Goal: Find specific page/section: Find specific page/section

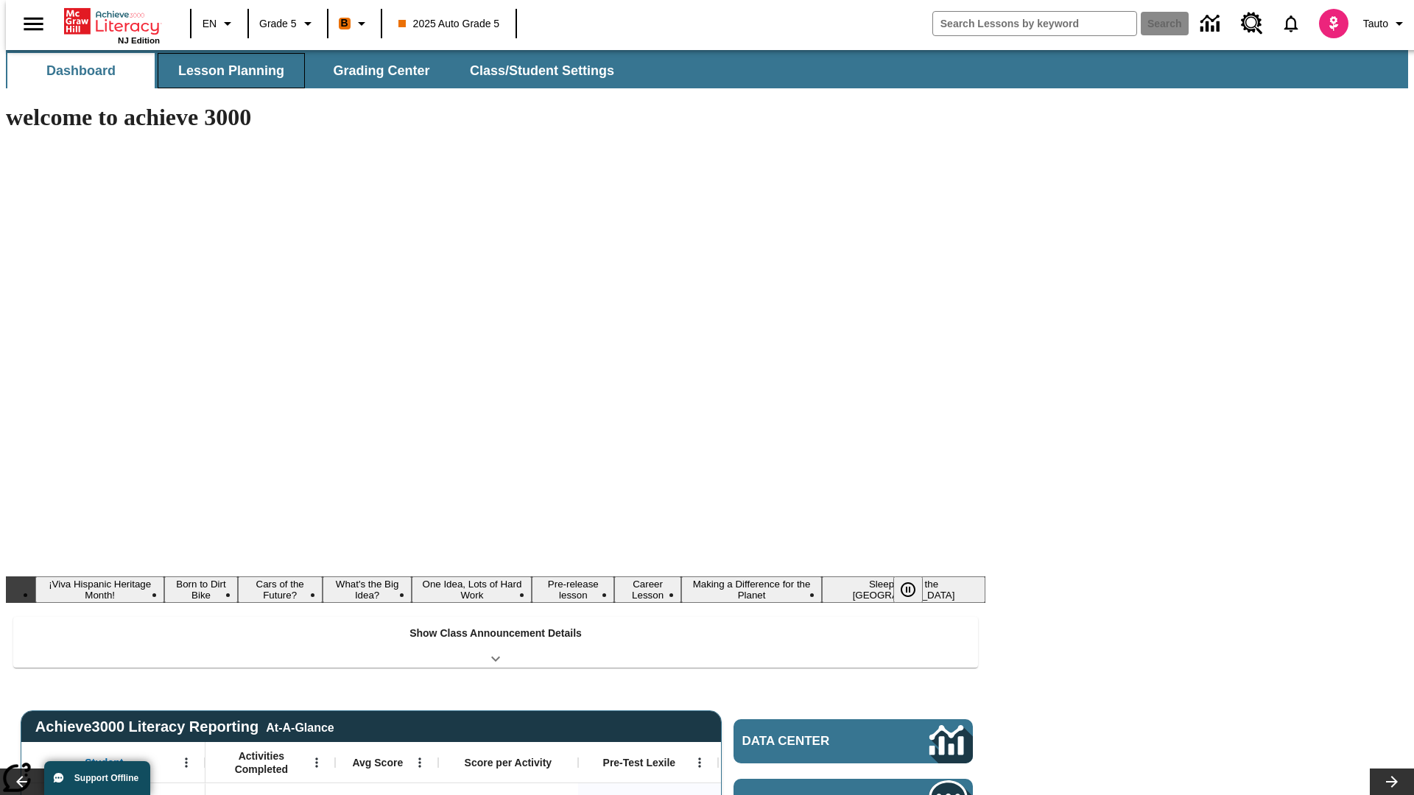
click at [225, 71] on span "Lesson Planning" at bounding box center [231, 71] width 106 height 17
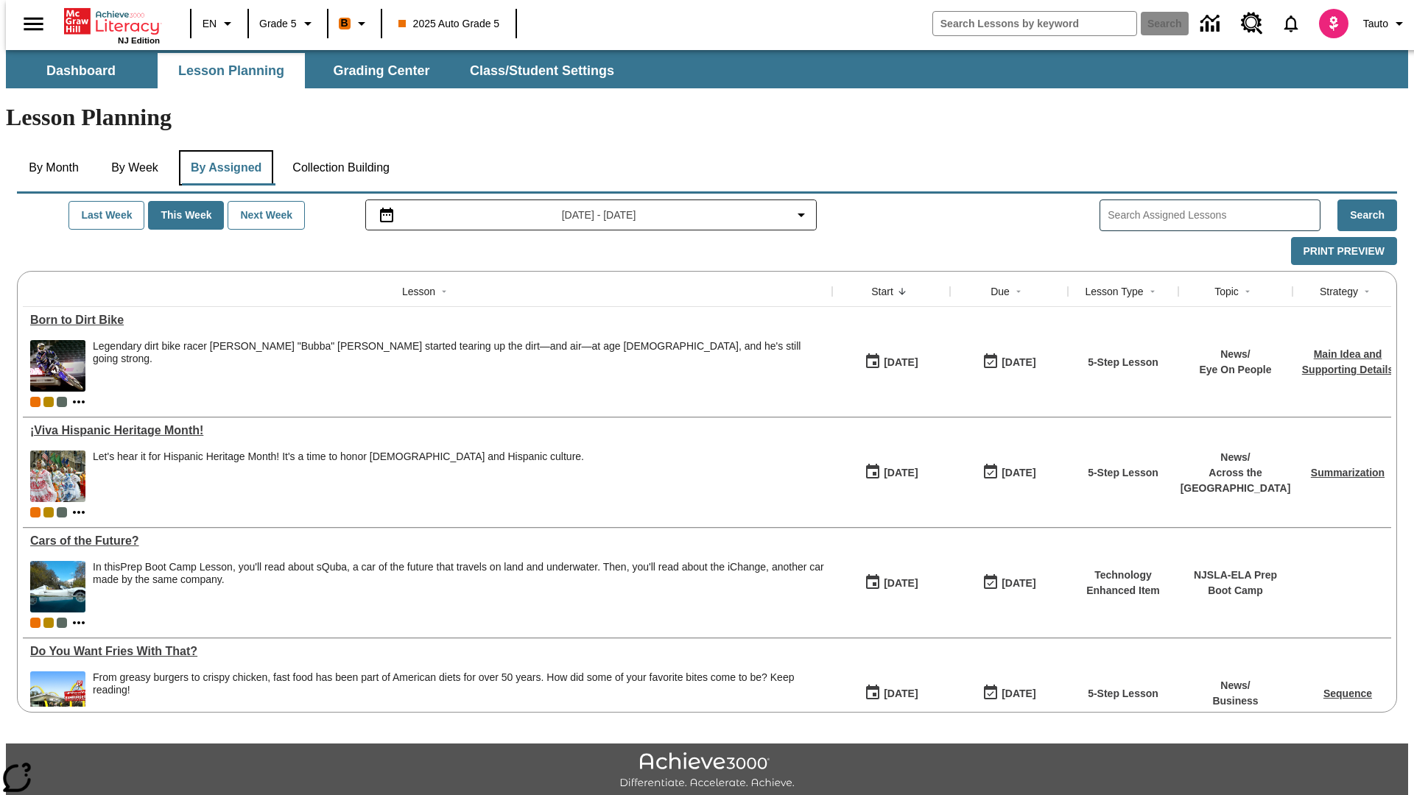
click at [222, 150] on button "By Assigned" at bounding box center [226, 167] width 94 height 35
type input "CVC Short Vowels Lesson 2"
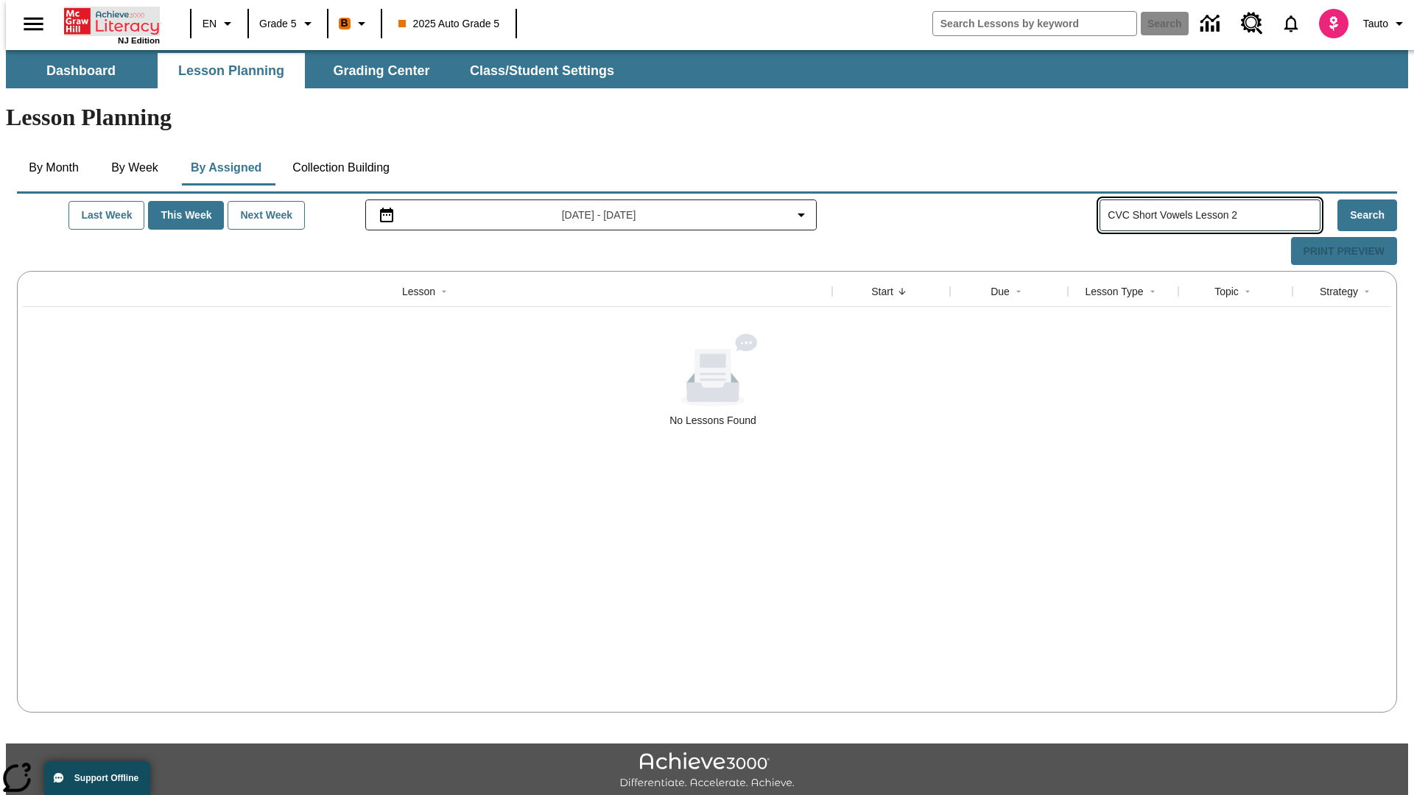
click at [106, 20] on icon "Home" at bounding box center [113, 21] width 98 height 29
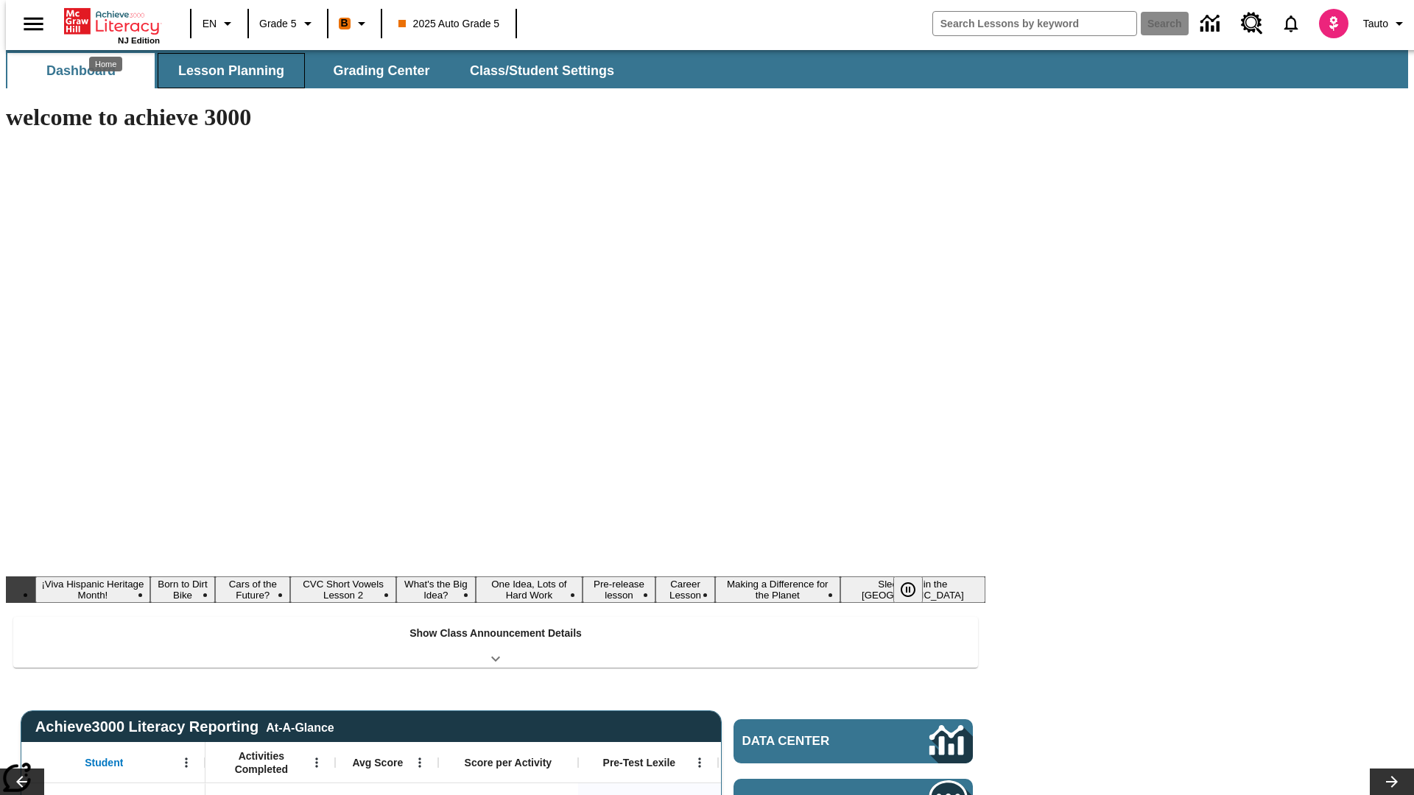
click at [225, 71] on span "Lesson Planning" at bounding box center [231, 71] width 106 height 17
